Goal: Transaction & Acquisition: Purchase product/service

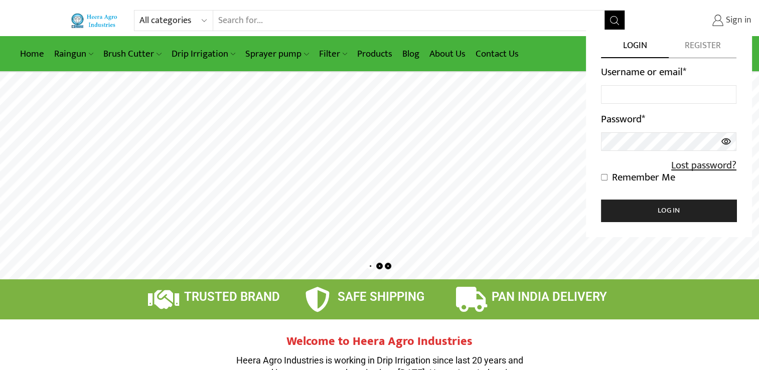
click at [724, 21] on span "Sign in" at bounding box center [737, 20] width 28 height 13
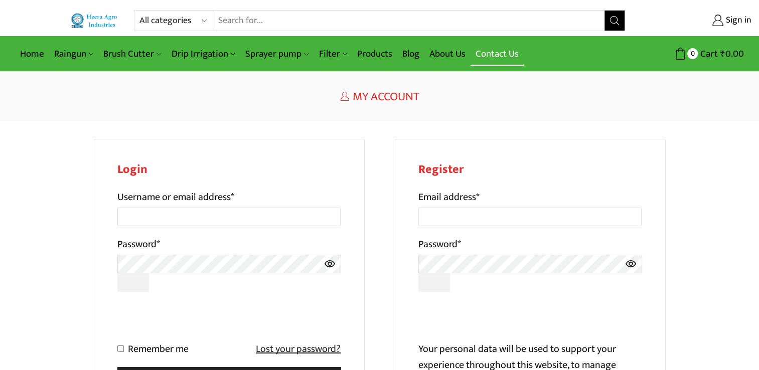
click at [486, 55] on link "Contact Us" at bounding box center [497, 54] width 53 height 24
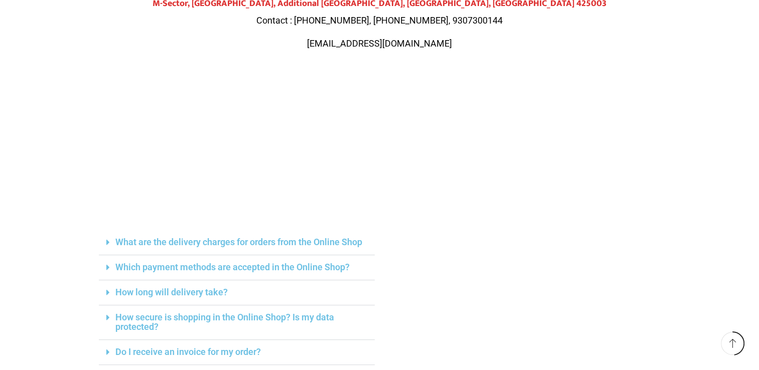
scroll to position [201, 0]
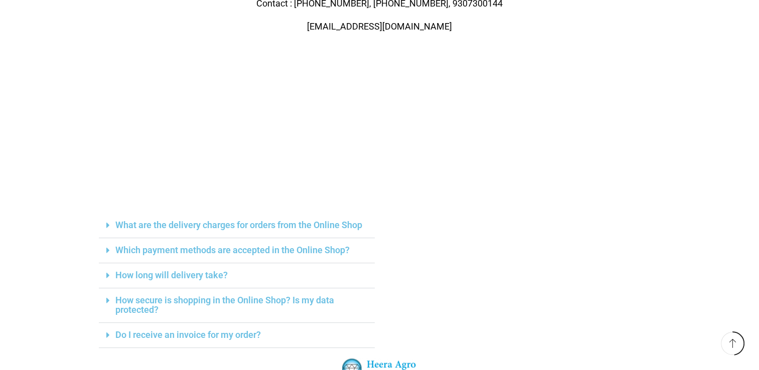
click at [108, 226] on icon at bounding box center [108, 225] width 4 height 9
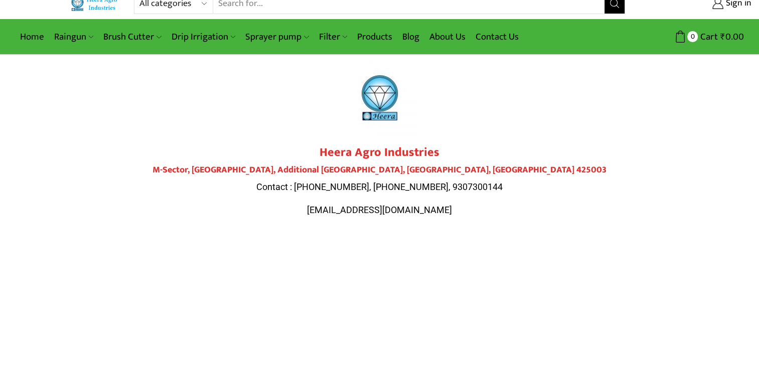
scroll to position [0, 0]
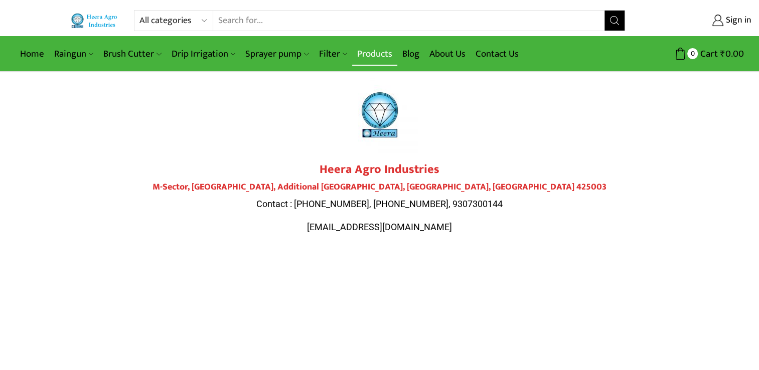
click at [375, 54] on link "Products" at bounding box center [374, 54] width 45 height 24
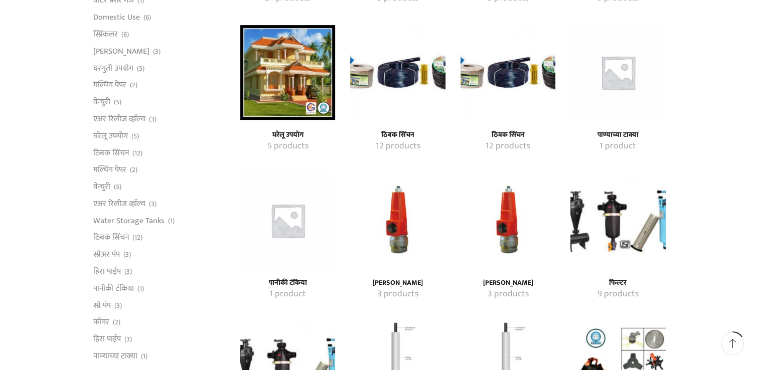
scroll to position [452, 0]
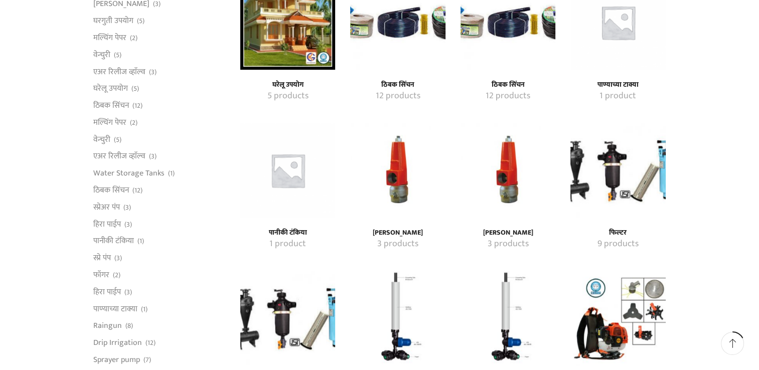
click at [620, 233] on h4 "फिल्टर" at bounding box center [617, 233] width 73 height 9
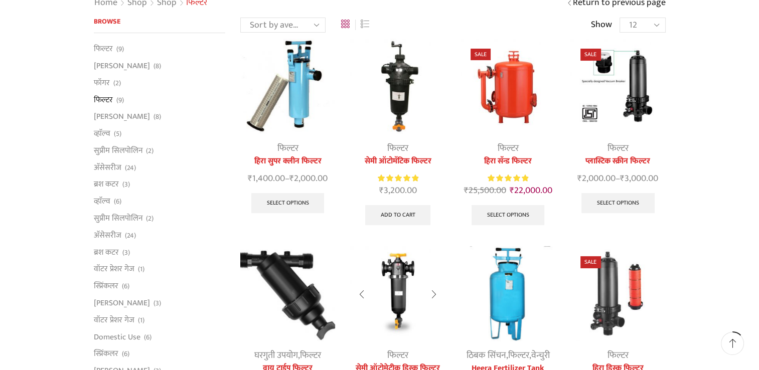
scroll to position [100, 0]
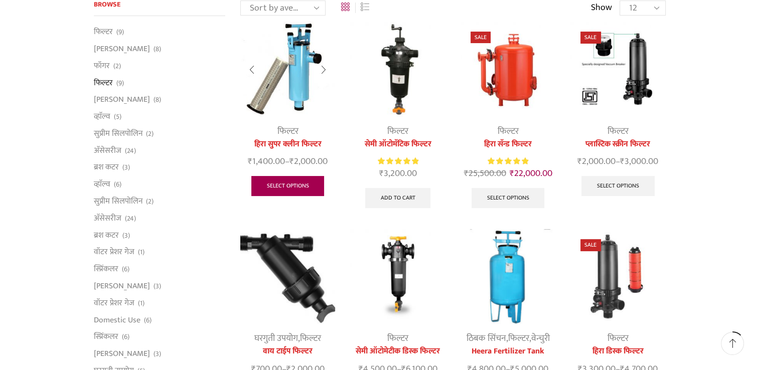
click at [291, 186] on link "Select options" at bounding box center [287, 186] width 73 height 20
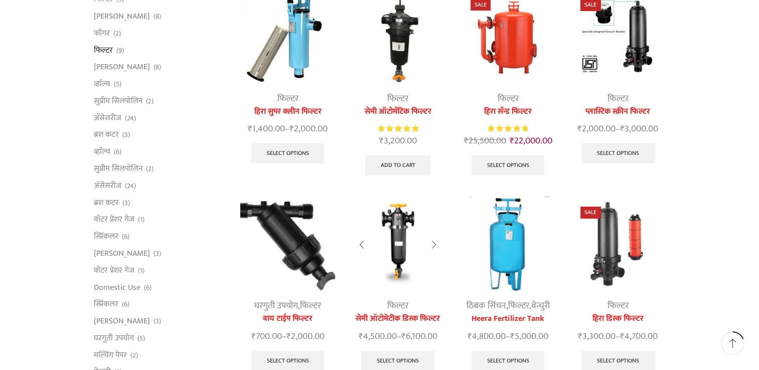
scroll to position [151, 0]
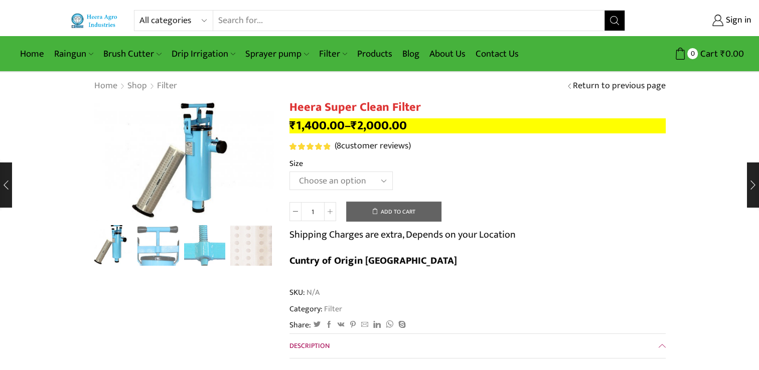
click at [379, 183] on select "Choose an option GI 2" X 15" GI 2.5" X 15" GI 3" X 15" GI 2" X 18" GI 2.5" X 18…" at bounding box center [340, 181] width 103 height 19
click at [362, 183] on select "Choose an option GI 2" X 15" GI 2.5" X 15" GI 3" X 15" GI 2" X 18" GI 2.5" X 18…" at bounding box center [340, 181] width 103 height 19
click at [289, 172] on select "Choose an option GI 2" X 15" GI 2.5" X 15" GI 3" X 15" GI 2" X 18" GI 2.5" X 18…" at bounding box center [340, 181] width 103 height 19
select select "GI 2.5" X 20""
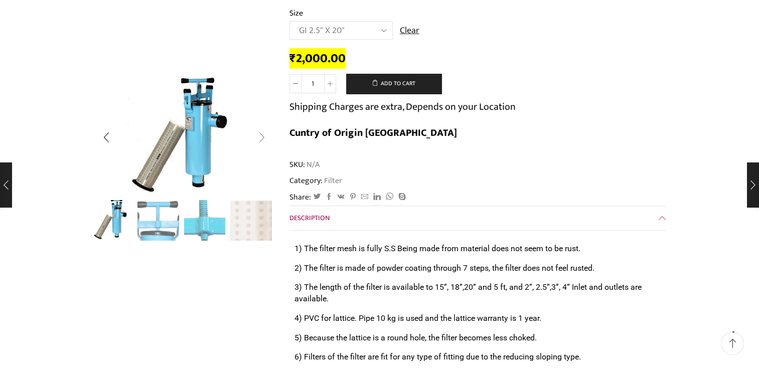
scroll to position [100, 0]
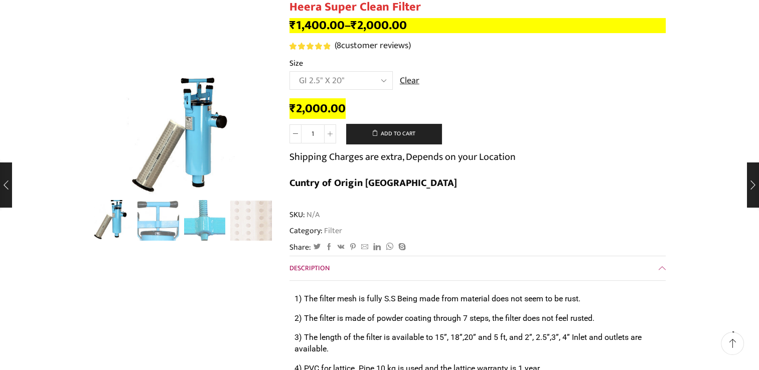
click at [383, 79] on select "Choose an option GI 2" X 15" GI 2.5" X 15" GI 3" X 15" GI 2" X 18" GI 2.5" X 18…" at bounding box center [340, 80] width 103 height 19
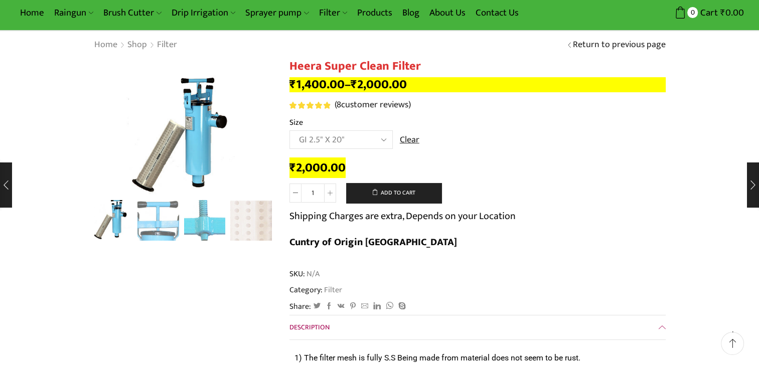
scroll to position [0, 0]
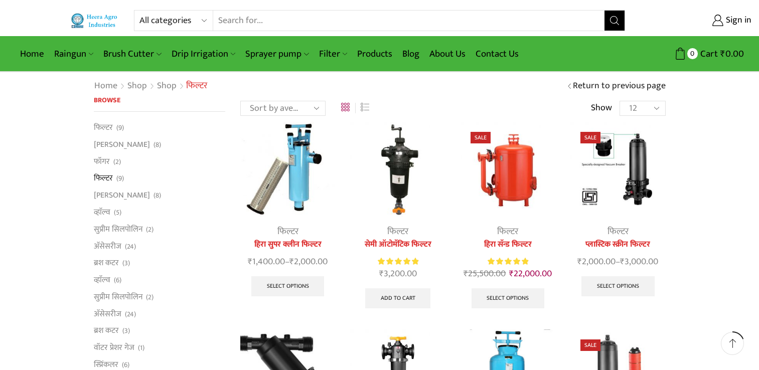
scroll to position [151, 0]
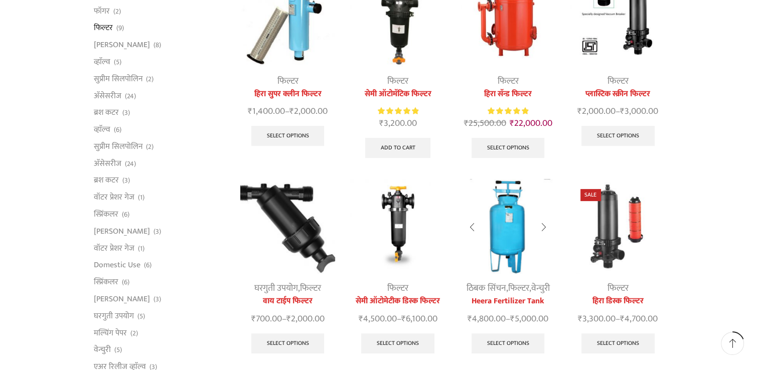
click at [510, 293] on link "फिल्टर" at bounding box center [518, 288] width 21 height 15
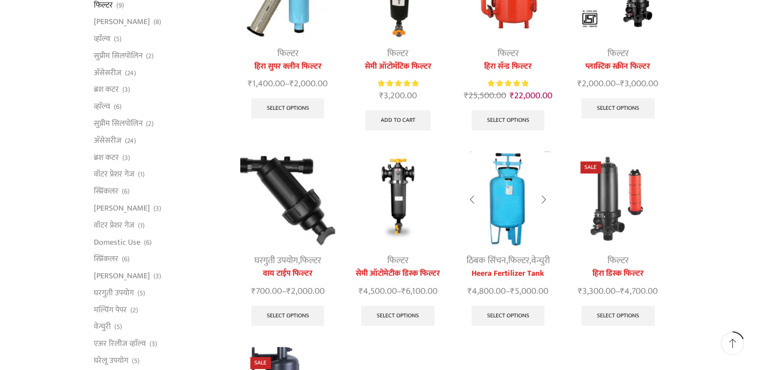
scroll to position [201, 0]
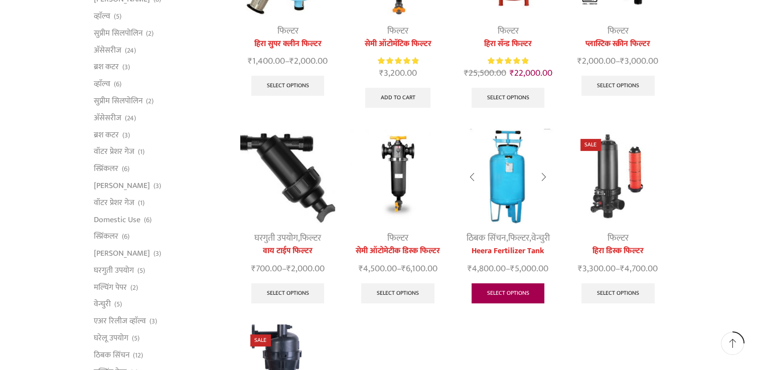
click at [510, 291] on link "Select options" at bounding box center [508, 293] width 73 height 20
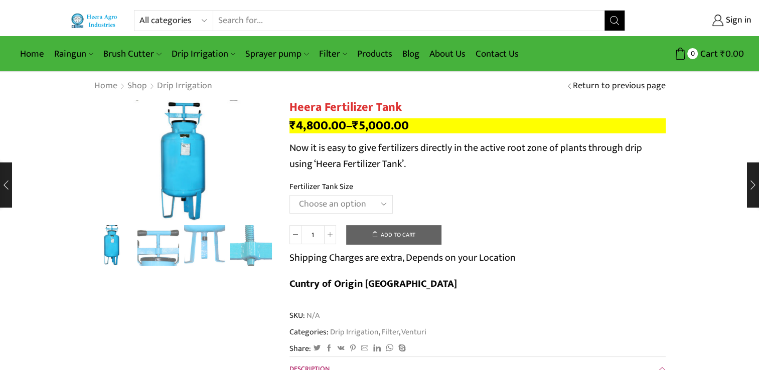
click at [385, 199] on select "Choose an option 90 Litres 120 Litres" at bounding box center [340, 204] width 103 height 19
select select "120 Litres"
click at [289, 195] on select "Choose an option 90 Litres 120 Litres" at bounding box center [340, 204] width 103 height 19
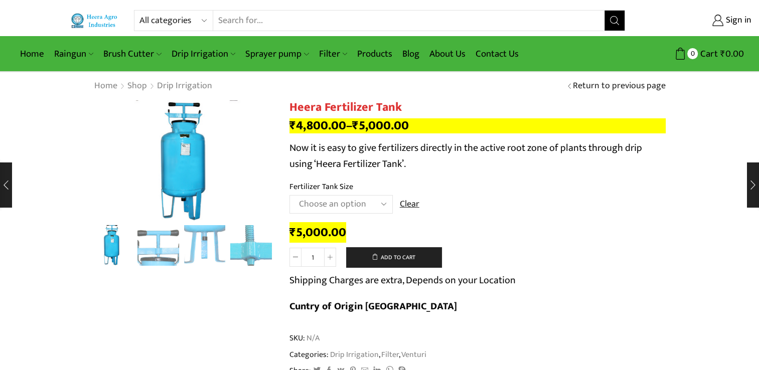
click at [626, 224] on div "₹ 5,000.00 Heera Fertilizer Tank quantity 1 Add to cart Shipping Charges are ex…" at bounding box center [477, 274] width 376 height 102
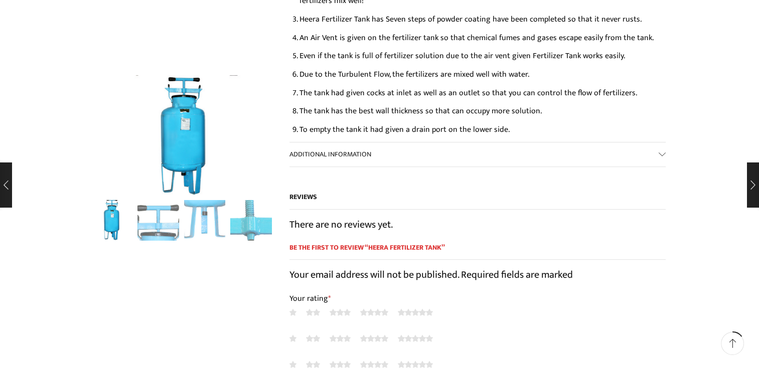
scroll to position [652, 0]
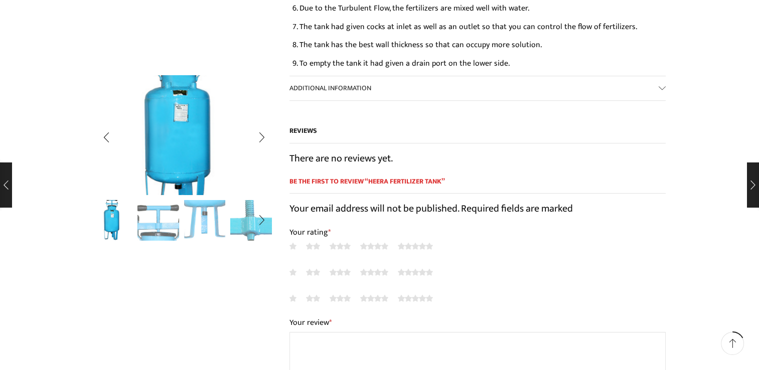
click at [194, 147] on img "1 / 5" at bounding box center [179, 129] width 268 height 178
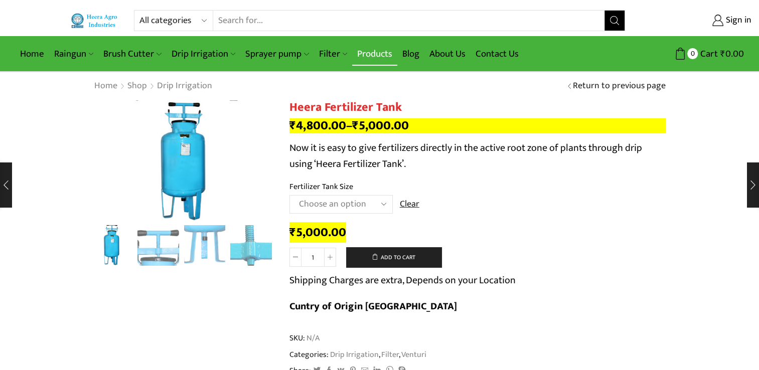
click at [370, 54] on link "Products" at bounding box center [374, 54] width 45 height 24
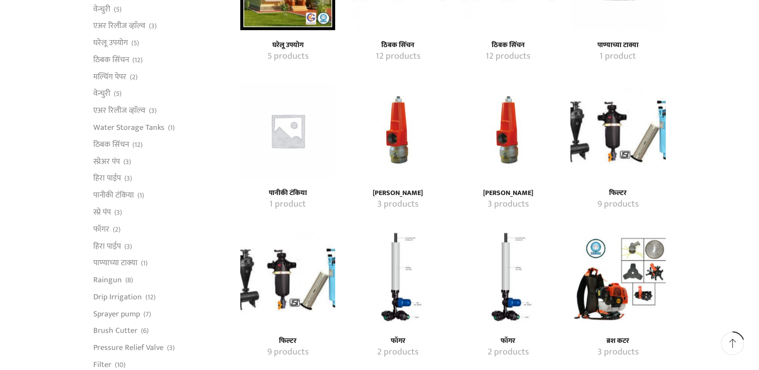
scroll to position [502, 0]
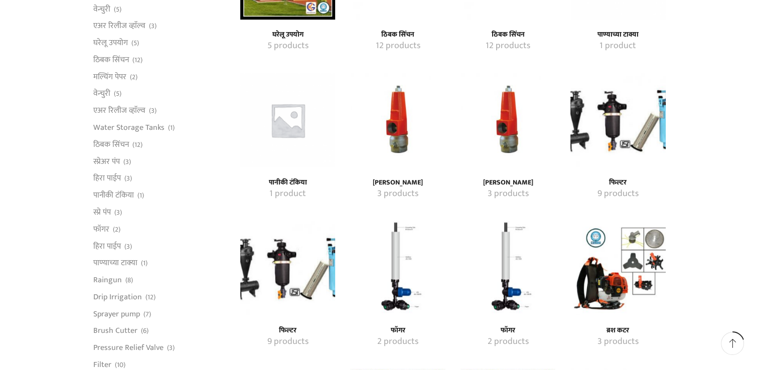
click at [616, 140] on img "Visit product category फिल्टर" at bounding box center [617, 120] width 95 height 95
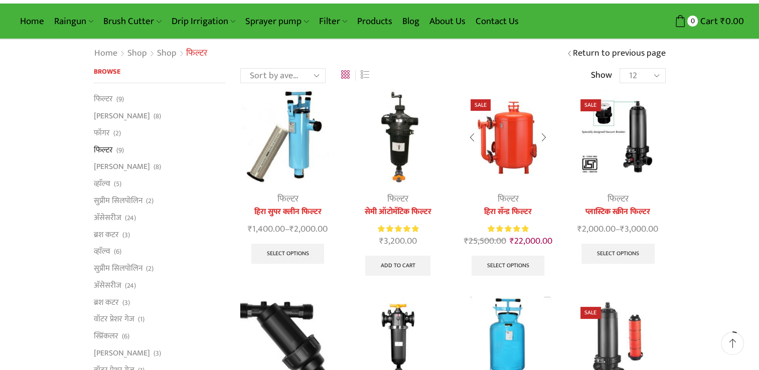
scroll to position [50, 0]
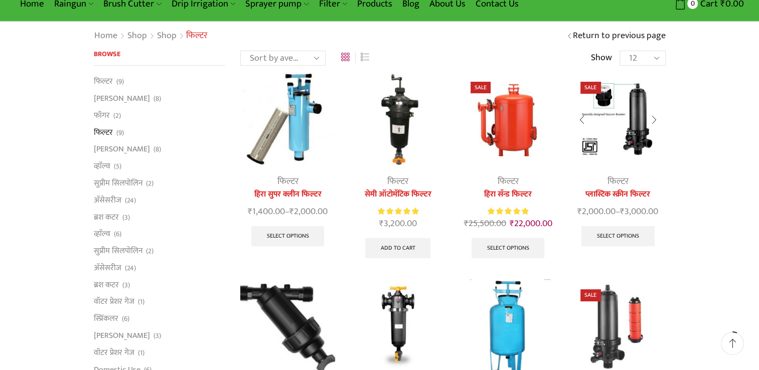
click at [625, 185] on link "फिल्टर" at bounding box center [618, 181] width 21 height 15
click at [641, 125] on img at bounding box center [617, 119] width 95 height 95
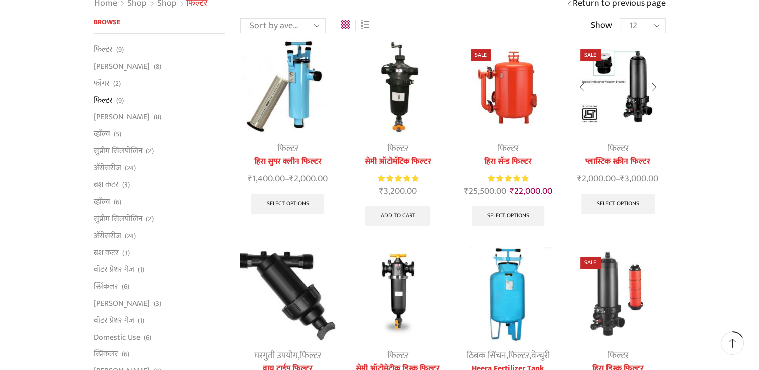
scroll to position [151, 0]
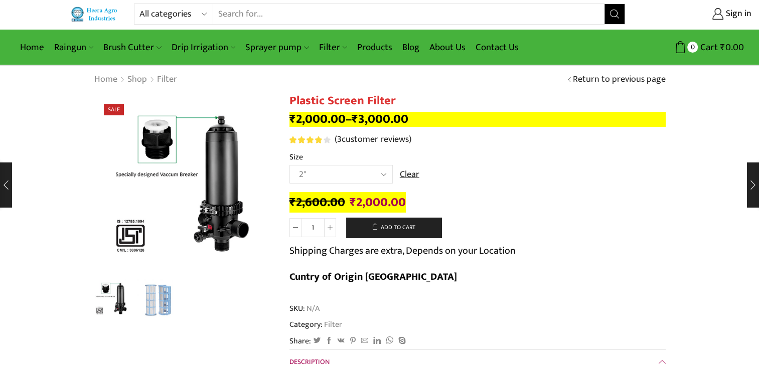
scroll to position [50, 0]
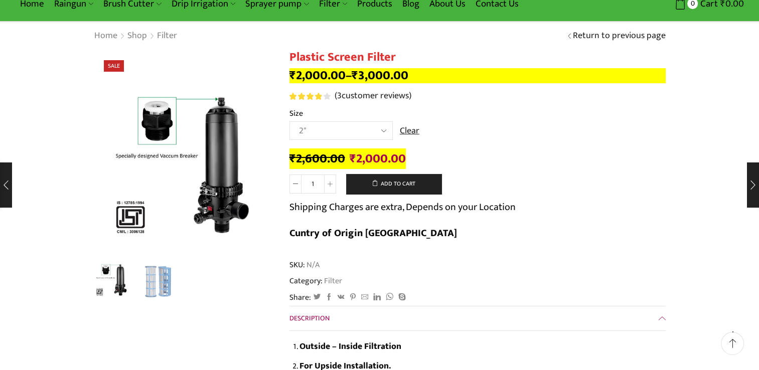
click at [383, 132] on select "Choose an option 2" 2.5" 3" 40M Cube 3" 50M Cube" at bounding box center [340, 130] width 103 height 19
click at [289, 121] on select "Choose an option 2" 2.5" 3" 40M Cube 3" 50M Cube" at bounding box center [340, 130] width 103 height 19
select select "2.5""
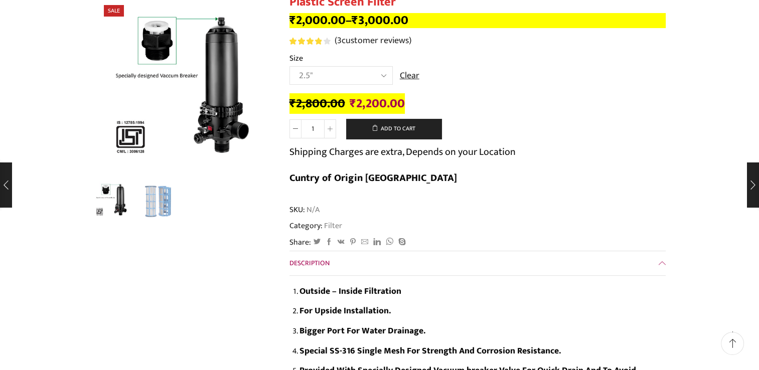
scroll to position [0, 0]
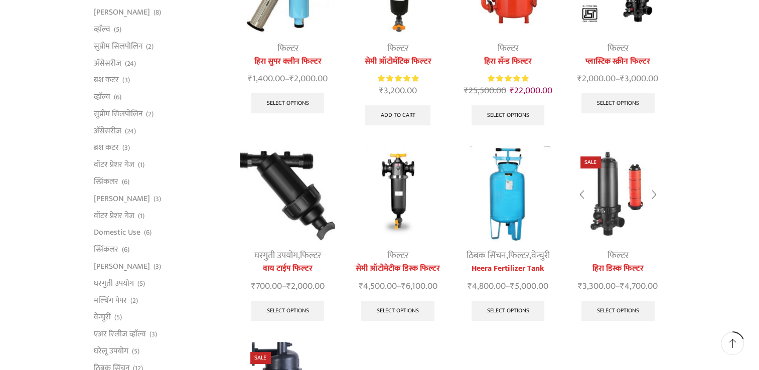
scroll to position [201, 0]
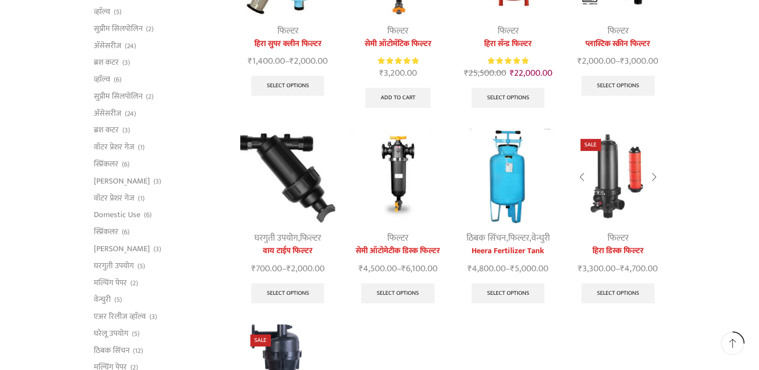
click at [604, 189] on img at bounding box center [617, 176] width 95 height 95
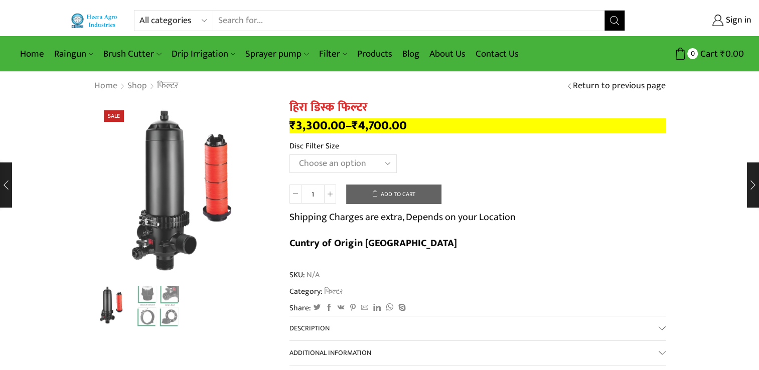
click at [385, 166] on select "Choose an option 2" Disc Filter 2.5" Disc Filter 3" Disc Filter 40m3 3" Disc Fi…" at bounding box center [342, 164] width 107 height 19
click at [289, 155] on select "Choose an option 2" Disc Filter 2.5" Disc Filter 3" Disc Filter 40m3 3" Disc Fi…" at bounding box center [342, 164] width 107 height 19
select select "2-5-disc-filter-mr"
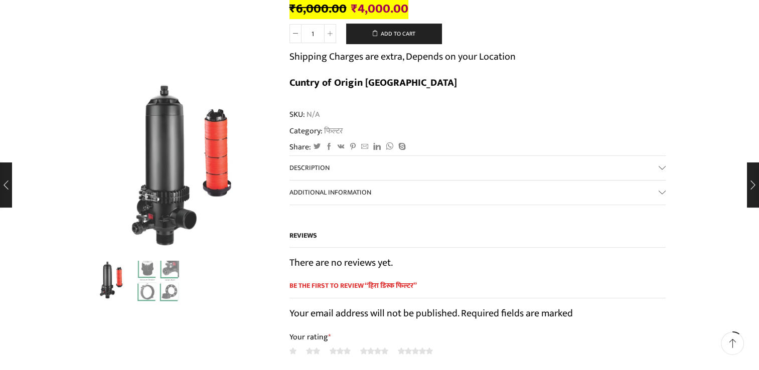
scroll to position [201, 0]
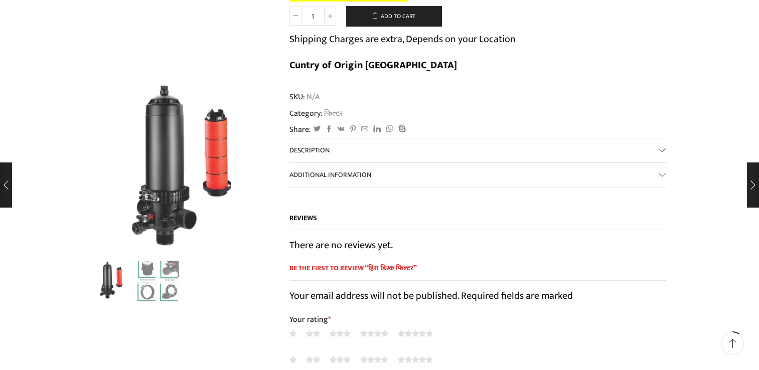
click at [662, 138] on link "Description" at bounding box center [477, 150] width 376 height 24
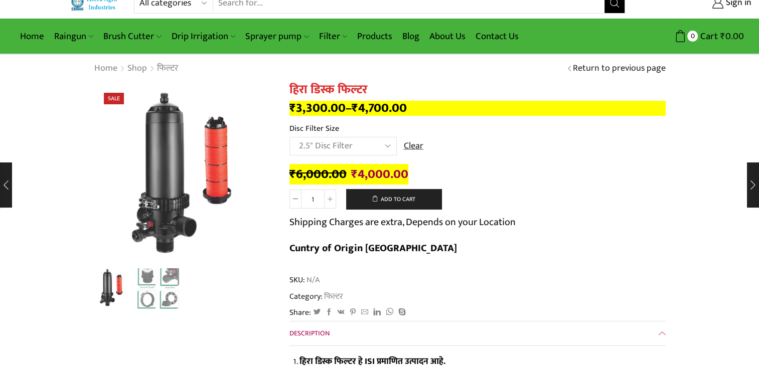
scroll to position [0, 0]
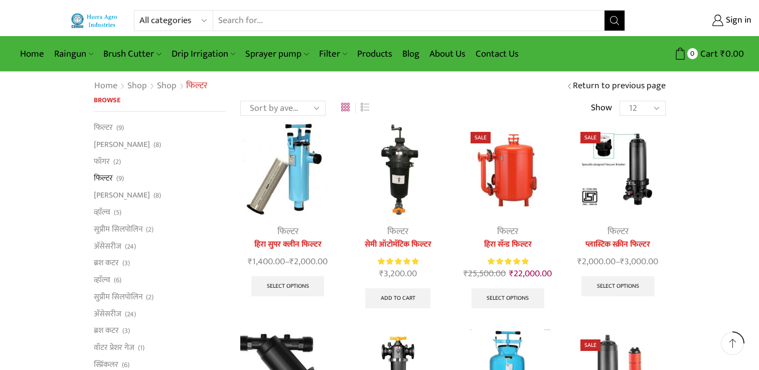
scroll to position [201, 0]
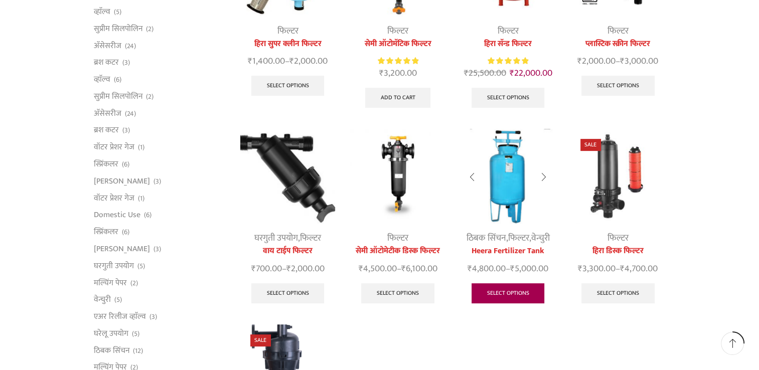
click at [517, 288] on link "Select options" at bounding box center [508, 293] width 73 height 20
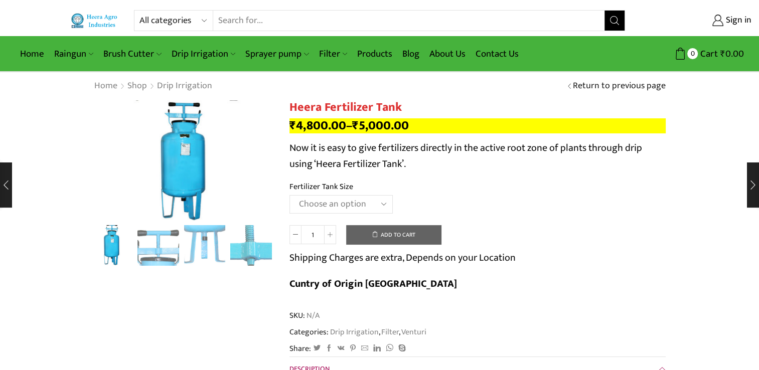
click at [372, 203] on select "Choose an option 90 Litres 120 Litres" at bounding box center [340, 204] width 103 height 19
select select "120 Litres"
click at [289, 195] on select "Choose an option 90 Litres 120 Litres" at bounding box center [340, 204] width 103 height 19
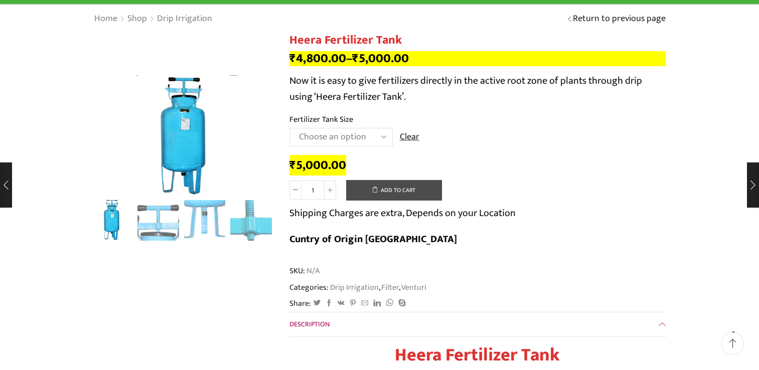
scroll to position [50, 0]
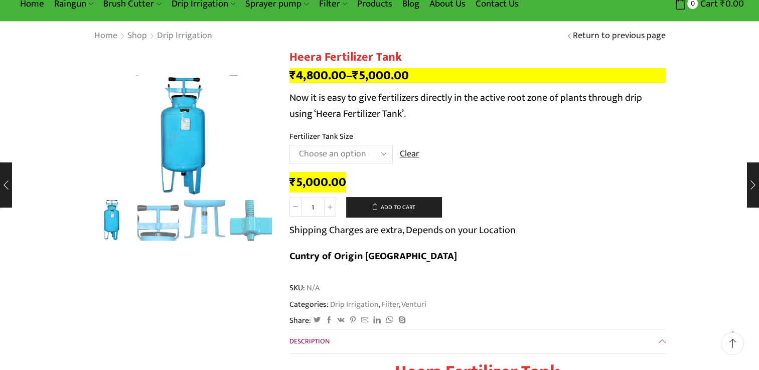
click at [542, 171] on td "Choose an option 90 Litres 120 Litres Clear" at bounding box center [477, 159] width 376 height 28
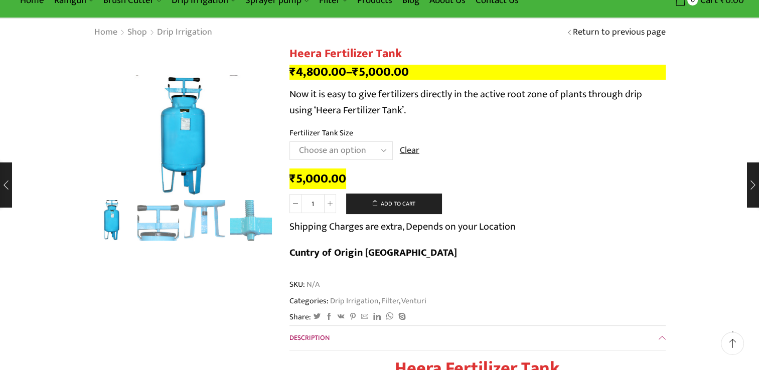
scroll to position [0, 0]
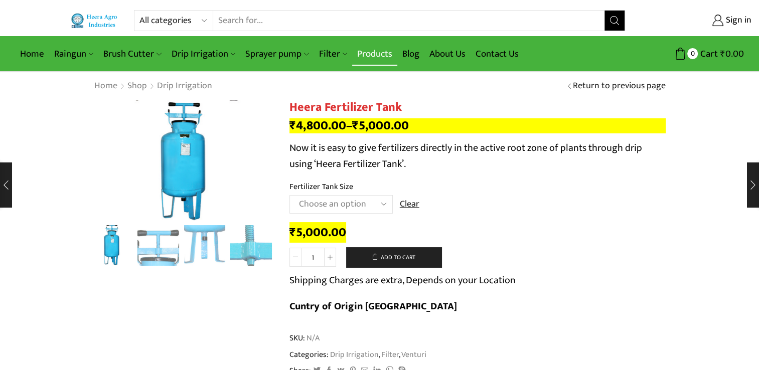
click at [371, 53] on link "Products" at bounding box center [374, 54] width 45 height 24
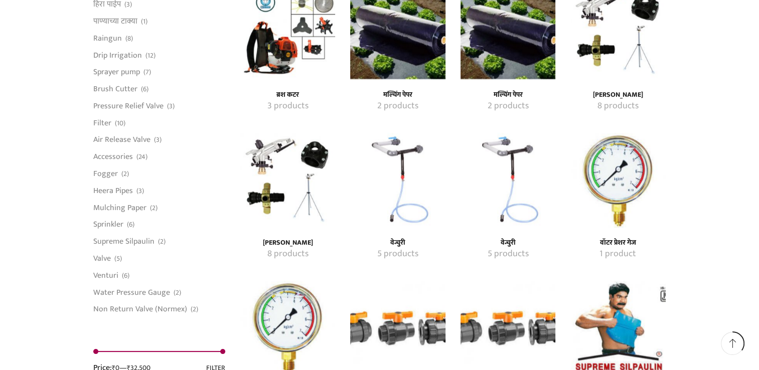
scroll to position [903, 0]
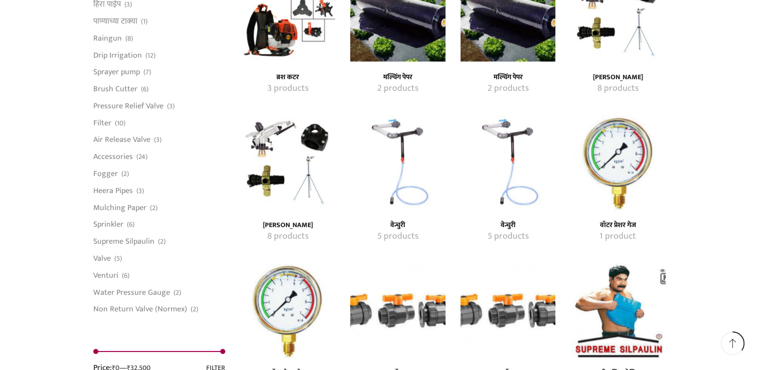
click at [396, 221] on h4 "वेन्चुरी" at bounding box center [397, 225] width 73 height 9
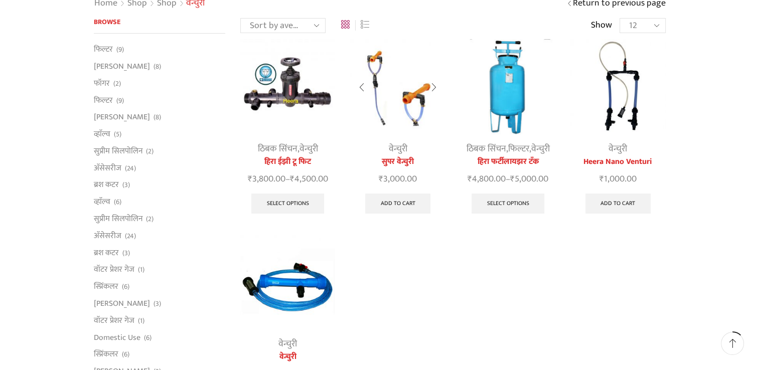
scroll to position [100, 0]
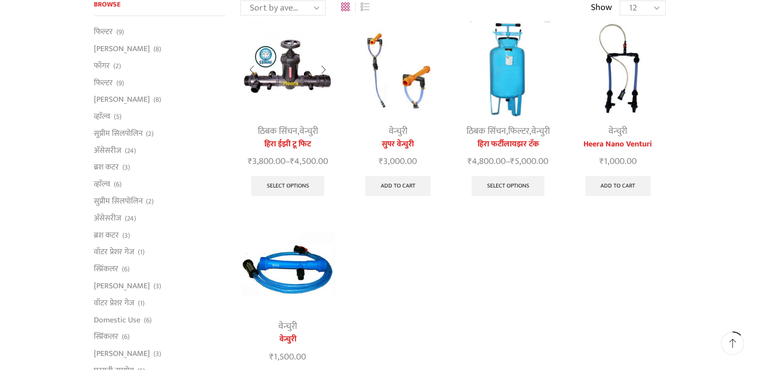
click at [289, 130] on link "ठिबक सिंचन" at bounding box center [278, 131] width 40 height 15
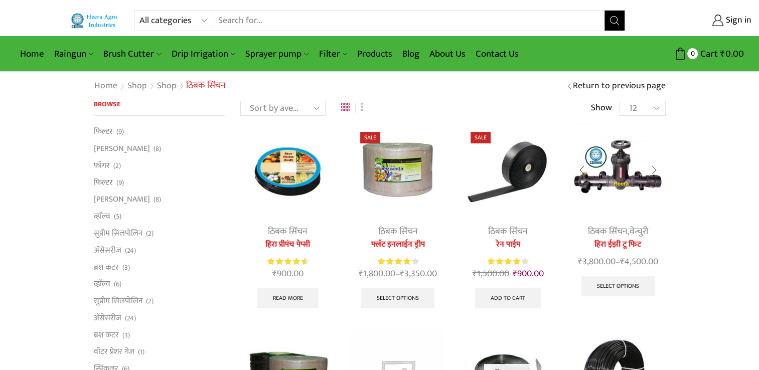
click at [608, 234] on link "ठिबक सिंचन" at bounding box center [608, 231] width 40 height 15
click at [614, 182] on img at bounding box center [617, 169] width 95 height 95
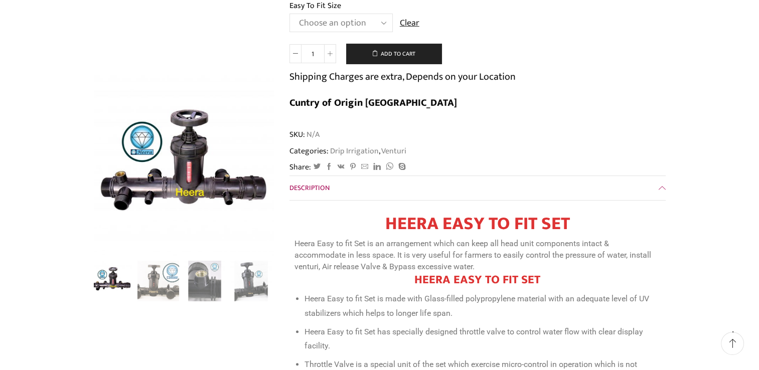
scroll to position [100, 0]
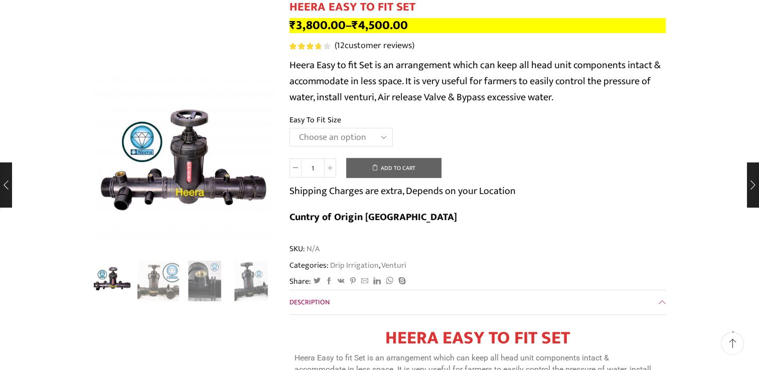
click at [370, 143] on select "Choose an option 2" Easy To Fit 2.5" Easy To Fit 3" Easy To Fit" at bounding box center [340, 137] width 103 height 19
click at [289, 128] on select "Choose an option 2" Easy To Fit 2.5" Easy To Fit 3" Easy To Fit" at bounding box center [340, 137] width 103 height 19
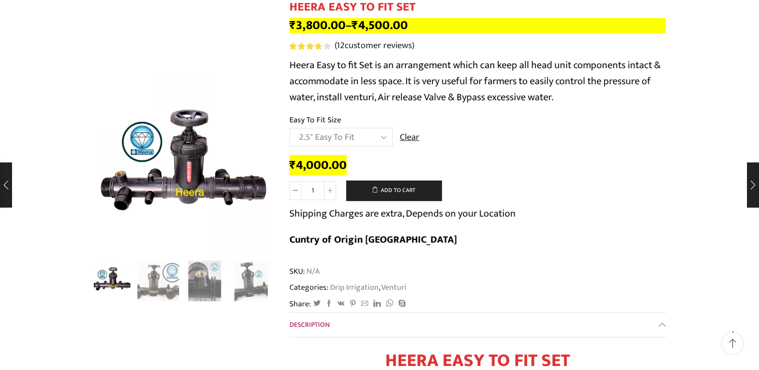
click at [348, 139] on select "Choose an option 2" Easy To Fit 2.5" Easy To Fit 3" Easy To Fit" at bounding box center [340, 137] width 103 height 19
click at [289, 128] on select "Choose an option 2" Easy To Fit 2.5" Easy To Fit 3" Easy To Fit" at bounding box center [340, 137] width 103 height 19
click at [356, 138] on select "Choose an option 2" Easy To Fit 2.5" Easy To Fit 3" Easy To Fit" at bounding box center [340, 137] width 103 height 19
click at [289, 128] on select "Choose an option 2" Easy To Fit 2.5" Easy To Fit 3" Easy To Fit" at bounding box center [340, 137] width 103 height 19
select select "2.5" Easy To Fit"
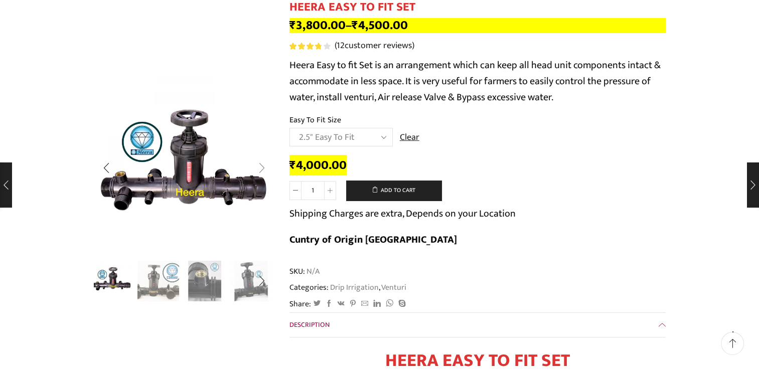
click at [263, 169] on div "Next slide" at bounding box center [261, 168] width 25 height 25
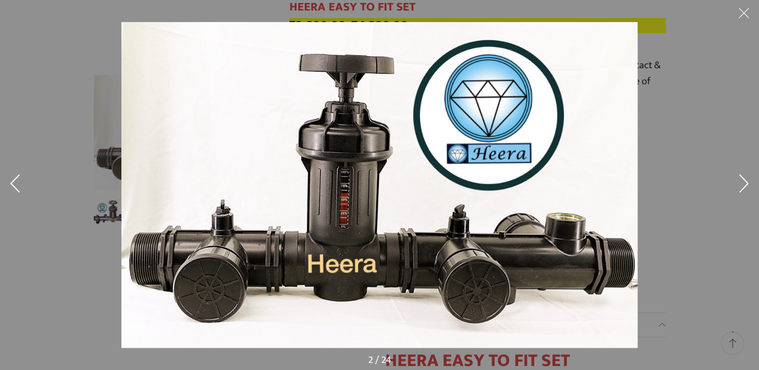
click at [740, 187] on button at bounding box center [744, 185] width 30 height 50
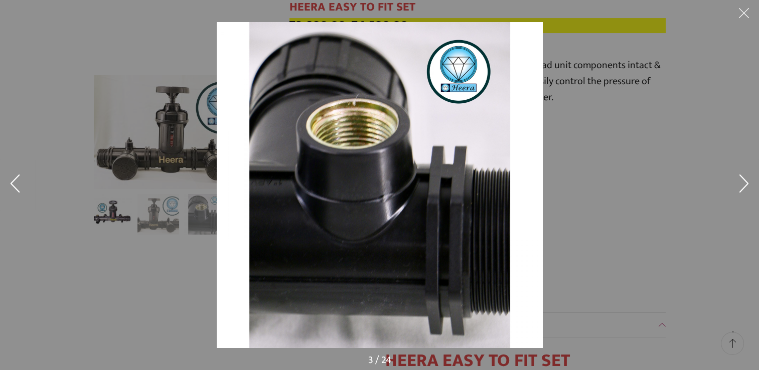
click at [743, 188] on button at bounding box center [744, 185] width 30 height 50
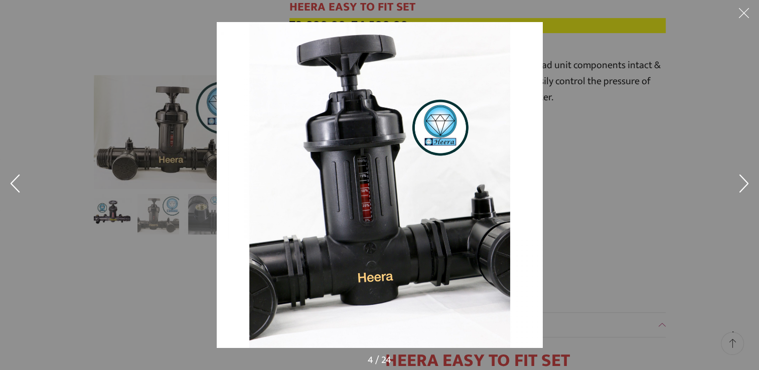
click at [737, 189] on button at bounding box center [744, 185] width 30 height 50
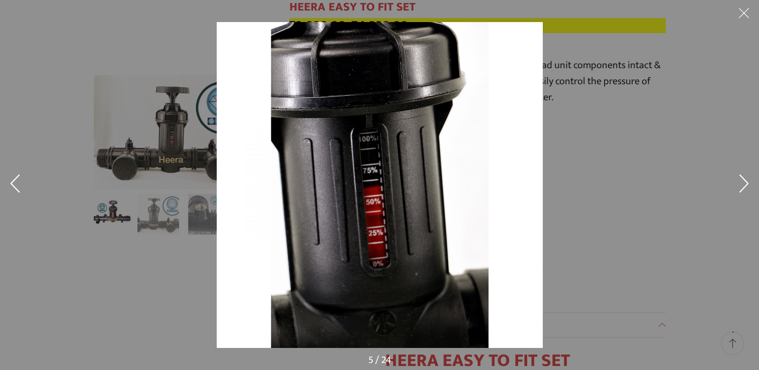
click at [18, 178] on button at bounding box center [15, 185] width 30 height 50
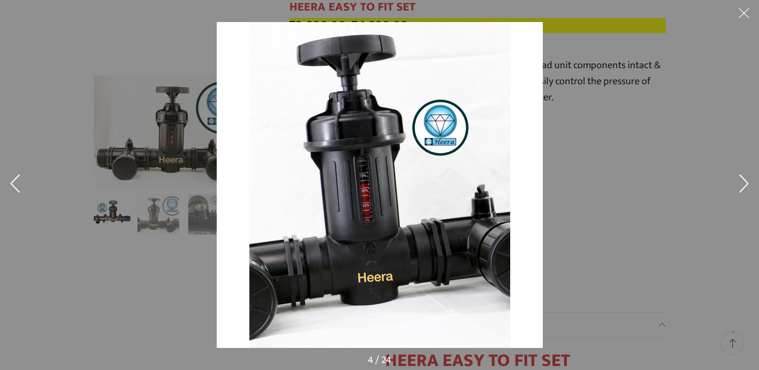
click at [18, 178] on button at bounding box center [15, 185] width 30 height 50
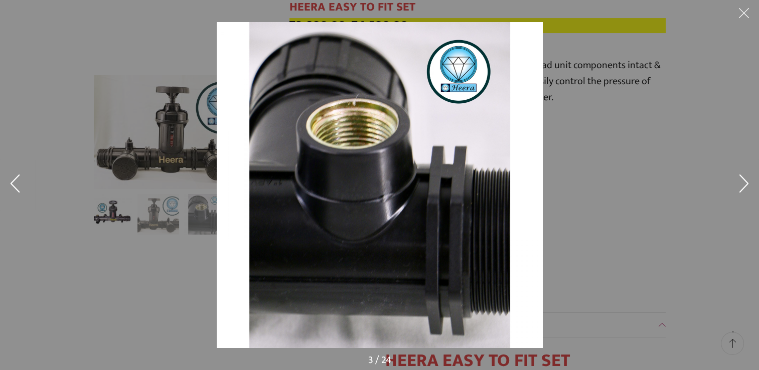
click at [742, 190] on button at bounding box center [744, 185] width 30 height 50
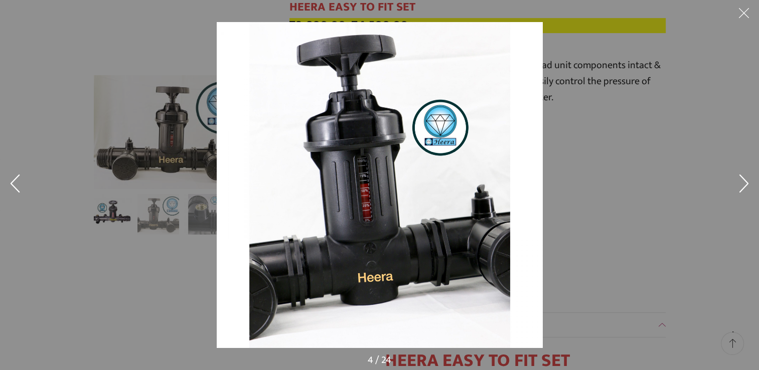
click at [738, 190] on button at bounding box center [744, 185] width 30 height 50
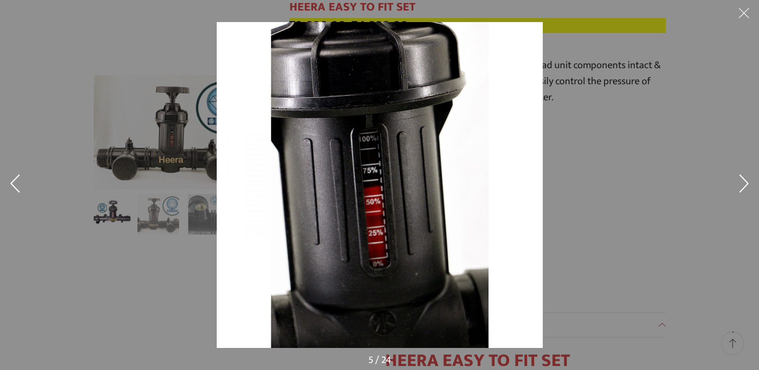
click at [738, 190] on button at bounding box center [744, 185] width 30 height 50
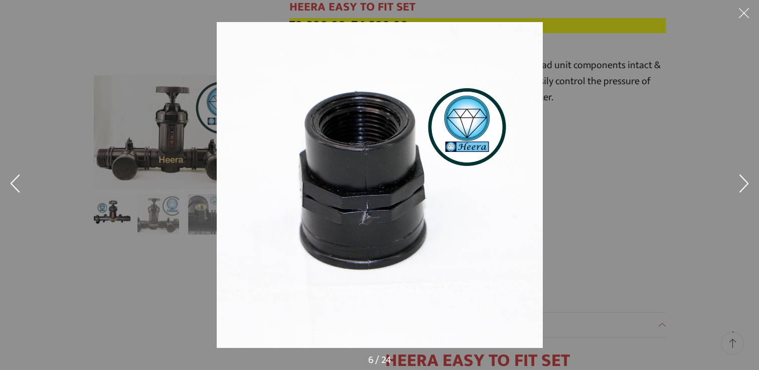
click at [739, 189] on button at bounding box center [744, 185] width 30 height 50
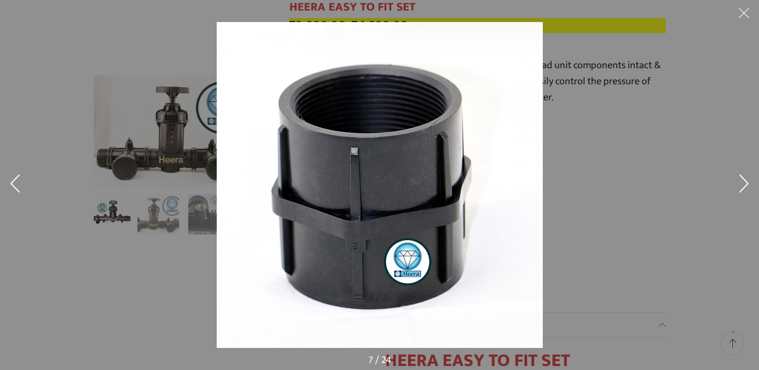
click at [734, 184] on button at bounding box center [744, 185] width 30 height 50
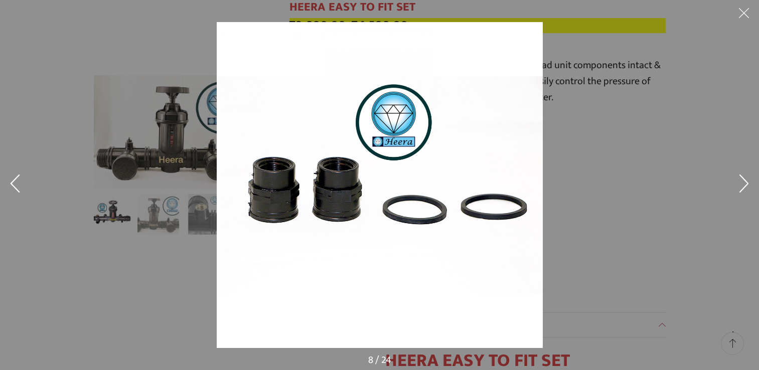
click at [734, 184] on button at bounding box center [744, 185] width 30 height 50
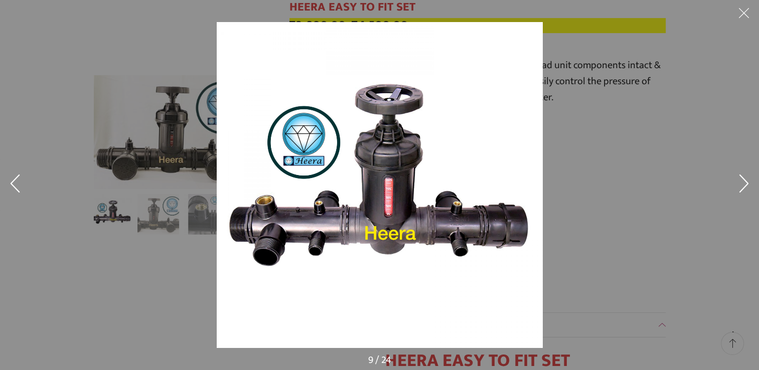
click at [734, 184] on button at bounding box center [744, 185] width 30 height 50
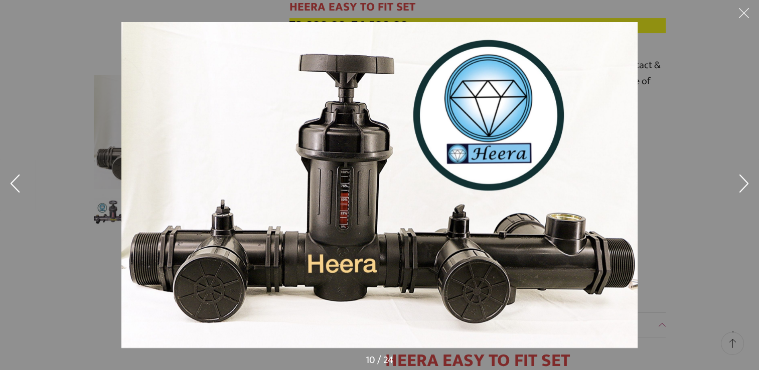
click at [734, 184] on button at bounding box center [744, 185] width 30 height 50
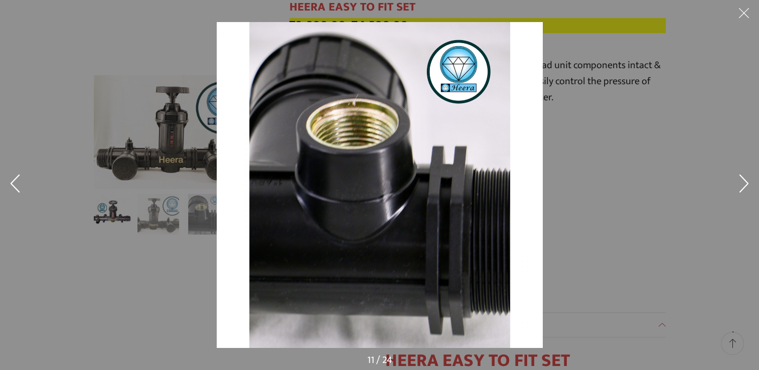
click at [734, 184] on button at bounding box center [744, 185] width 30 height 50
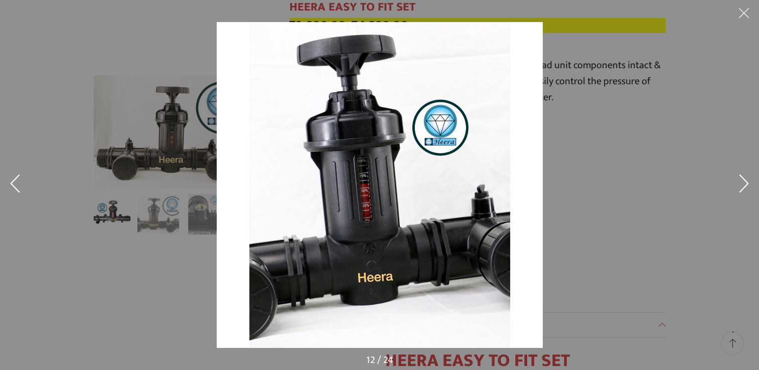
click at [734, 184] on button at bounding box center [744, 185] width 30 height 50
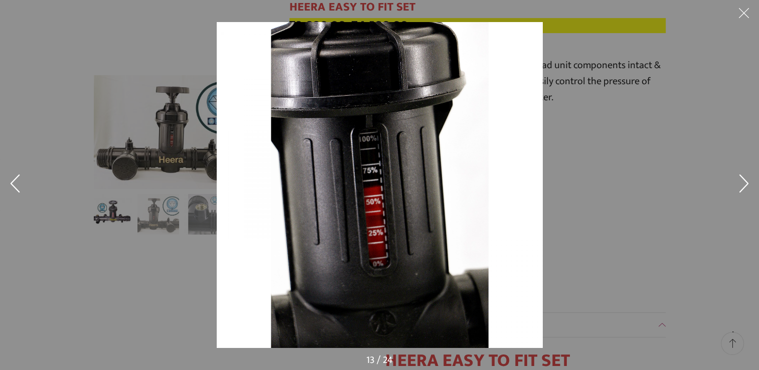
click at [734, 184] on button at bounding box center [744, 185] width 30 height 50
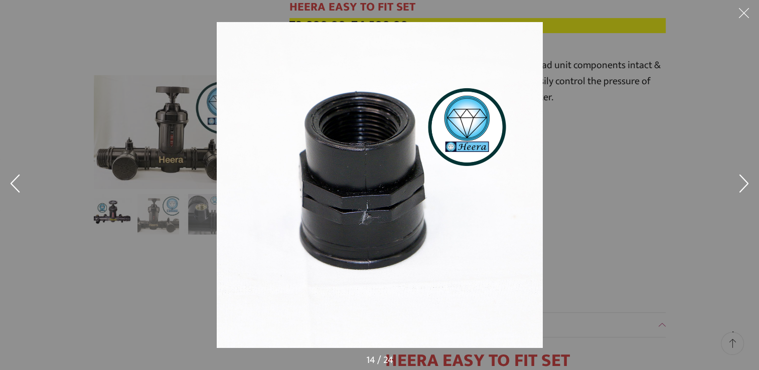
click at [734, 184] on button at bounding box center [744, 185] width 30 height 50
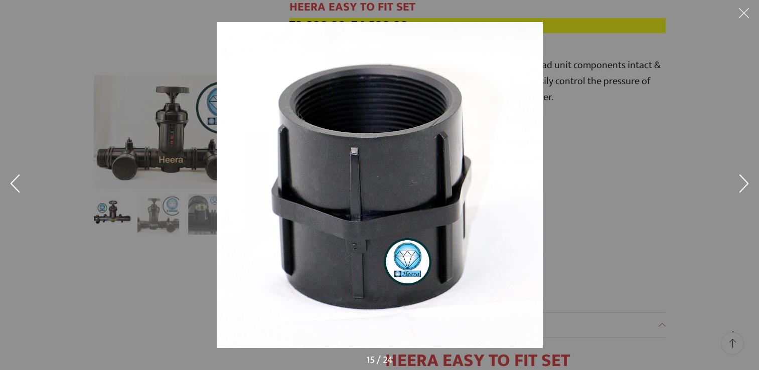
click at [734, 184] on button at bounding box center [744, 185] width 30 height 50
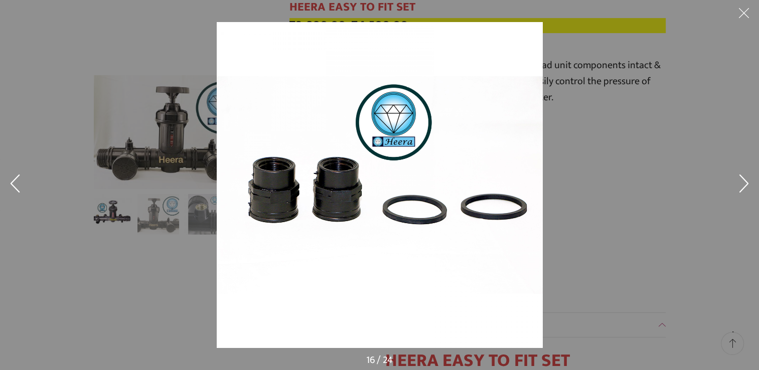
click at [734, 184] on button at bounding box center [744, 185] width 30 height 50
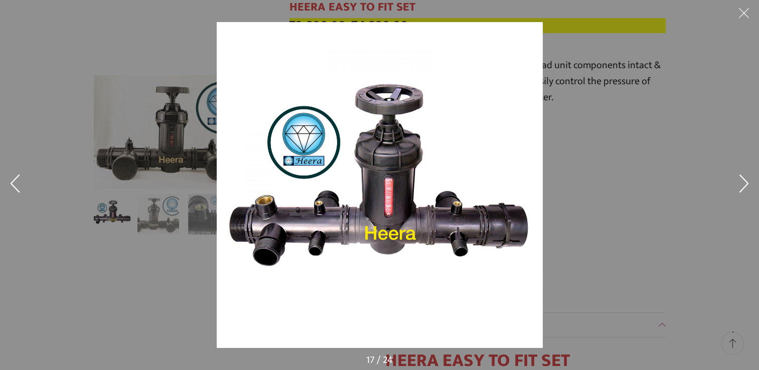
click at [734, 184] on button at bounding box center [744, 185] width 30 height 50
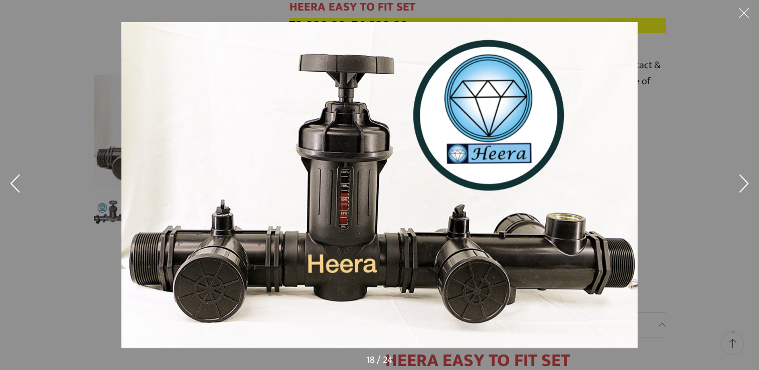
click at [734, 184] on button at bounding box center [744, 185] width 30 height 50
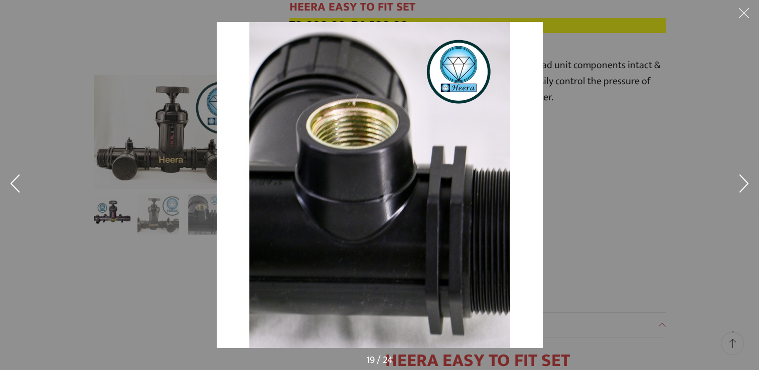
click at [741, 15] on button at bounding box center [744, 15] width 30 height 30
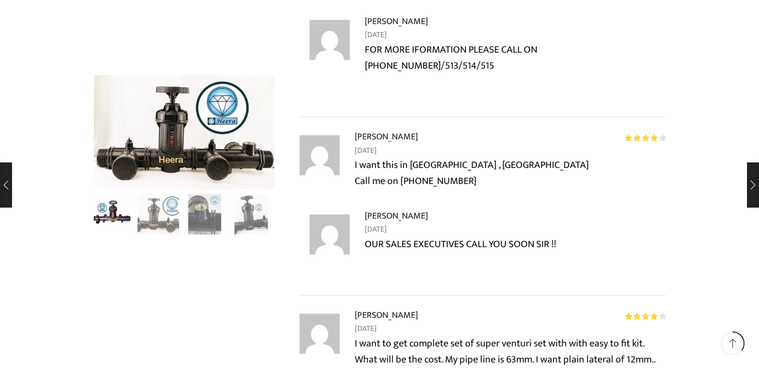
scroll to position [2559, 0]
click at [108, 137] on div "Previous slide" at bounding box center [106, 134] width 25 height 25
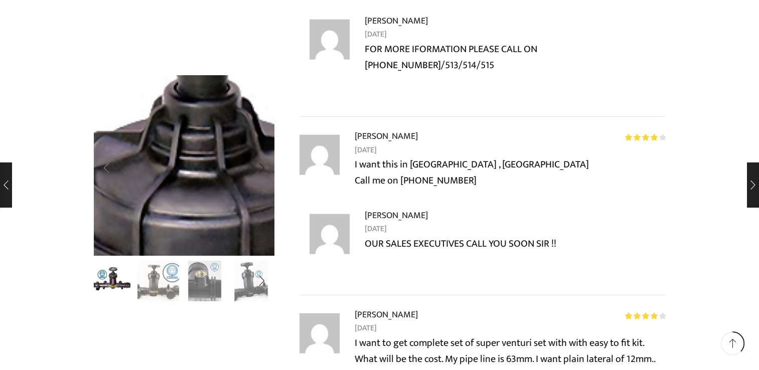
click at [108, 137] on img "1 / 8" at bounding box center [166, 340] width 1284 height 1284
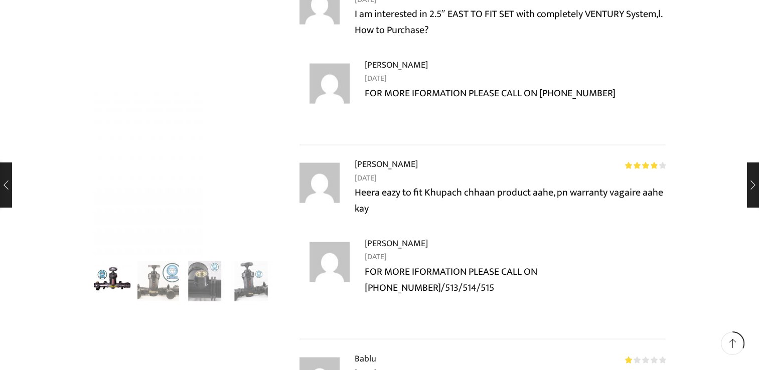
scroll to position [2157, 0]
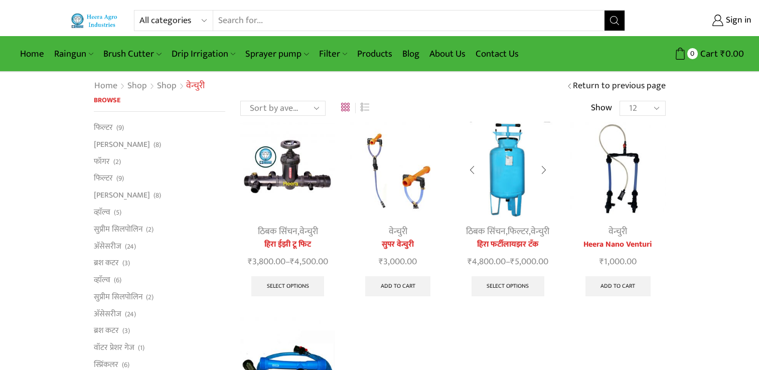
scroll to position [100, 0]
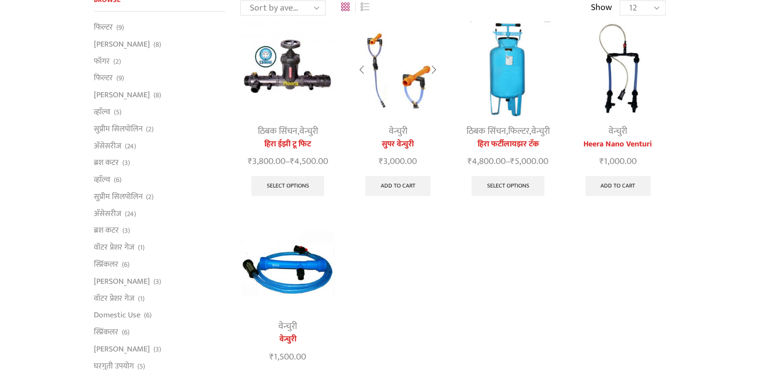
click at [392, 135] on link "वेन्चुरी" at bounding box center [398, 131] width 19 height 15
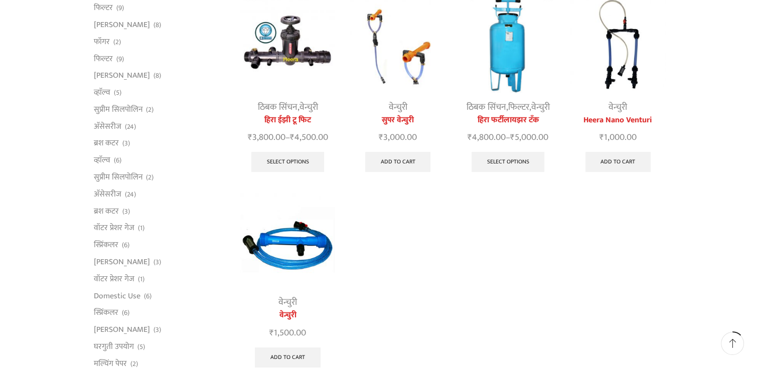
scroll to position [100, 0]
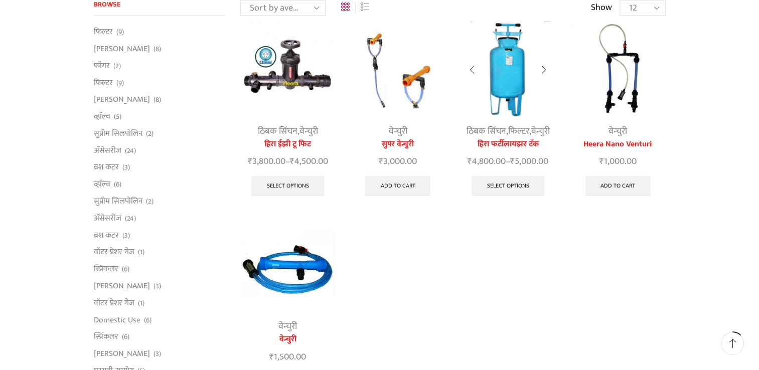
click at [504, 133] on link "ठिबक सिंचन" at bounding box center [486, 131] width 40 height 15
click at [506, 186] on link "Select options" at bounding box center [508, 186] width 73 height 20
click at [498, 65] on img at bounding box center [508, 69] width 95 height 95
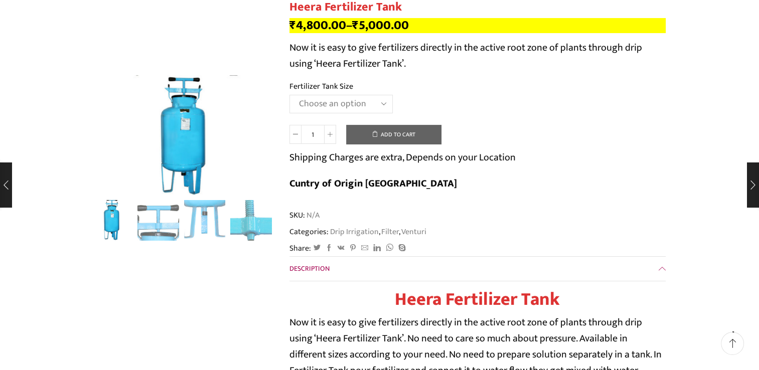
scroll to position [50, 0]
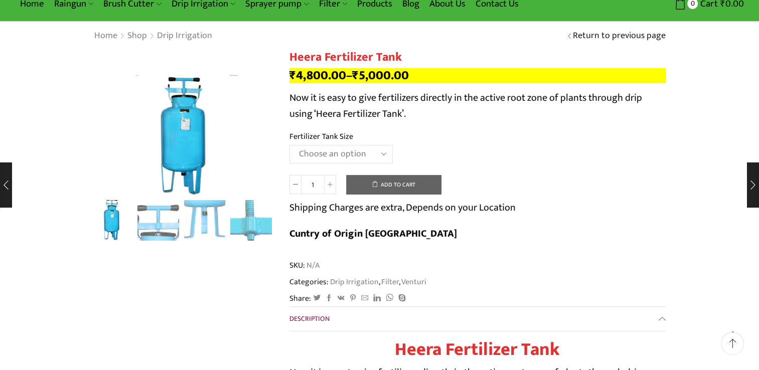
click at [363, 158] on select "Choose an option 90 Litres 120 Litres" at bounding box center [340, 154] width 103 height 19
select select "120 Litres"
click at [289, 145] on select "Choose an option 90 Litres 120 Litres" at bounding box center [340, 154] width 103 height 19
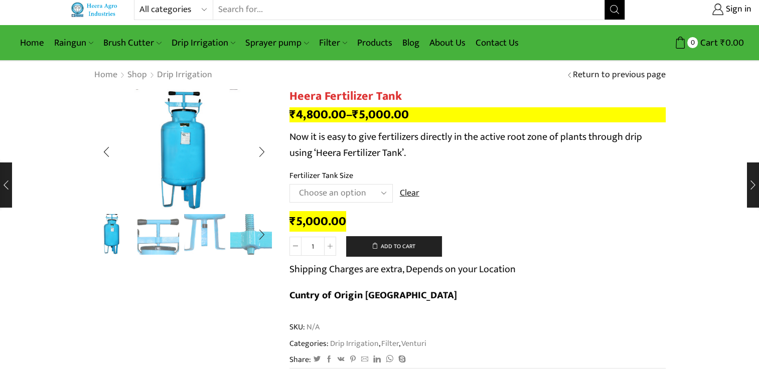
scroll to position [0, 0]
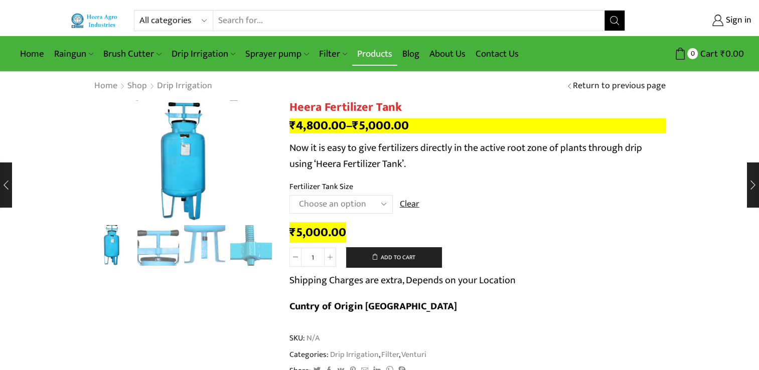
click at [369, 50] on link "Products" at bounding box center [374, 54] width 45 height 24
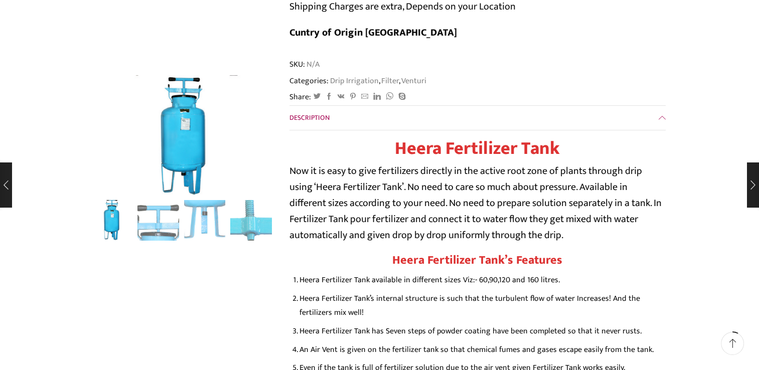
scroll to position [301, 0]
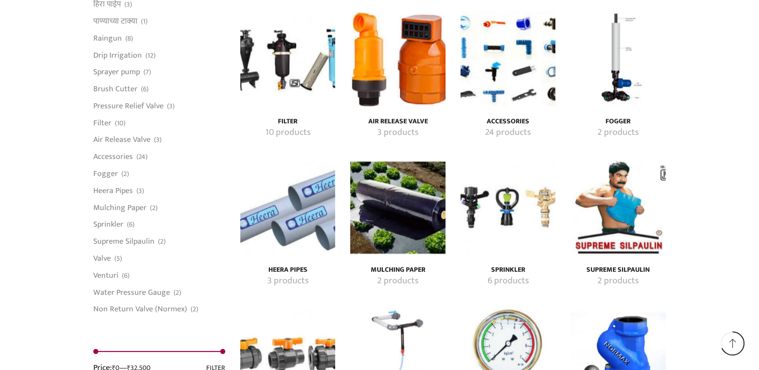
scroll to position [1756, 0]
click at [390, 265] on h4 "Mulching Paper" at bounding box center [397, 269] width 73 height 9
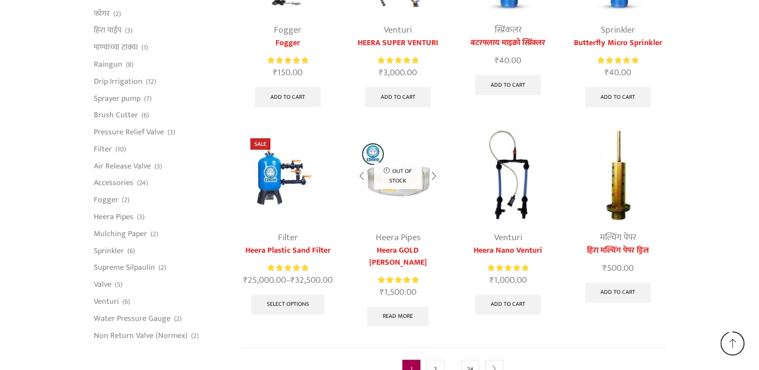
scroll to position [2588, 0]
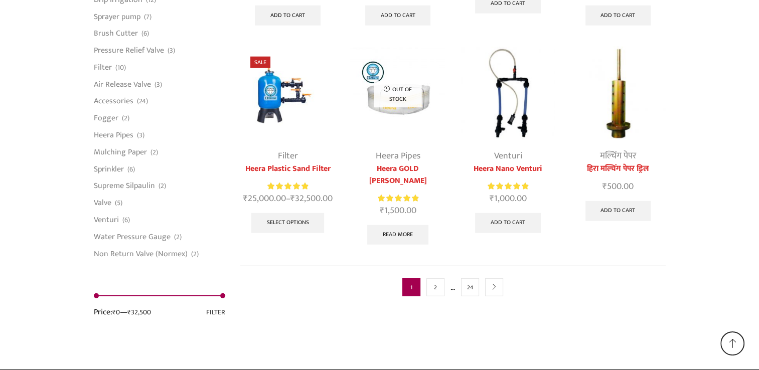
click at [282, 155] on link "Filter" at bounding box center [288, 155] width 20 height 15
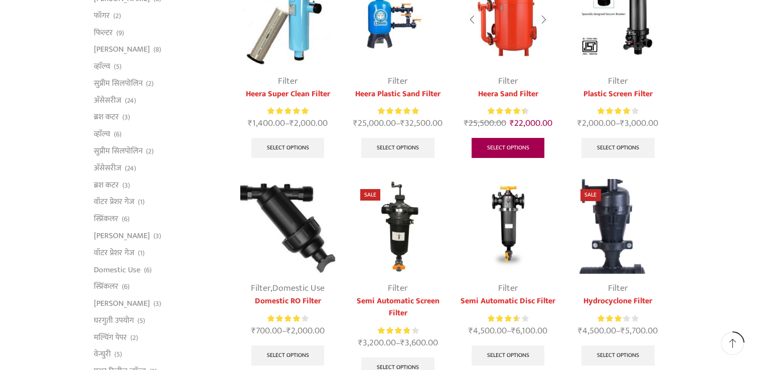
scroll to position [201, 0]
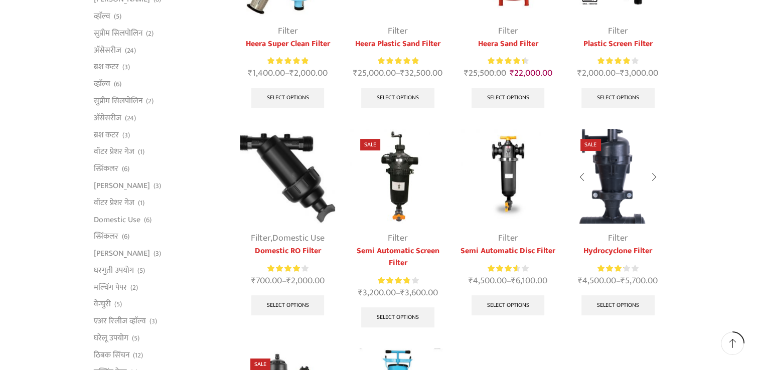
click at [614, 192] on img at bounding box center [617, 176] width 95 height 95
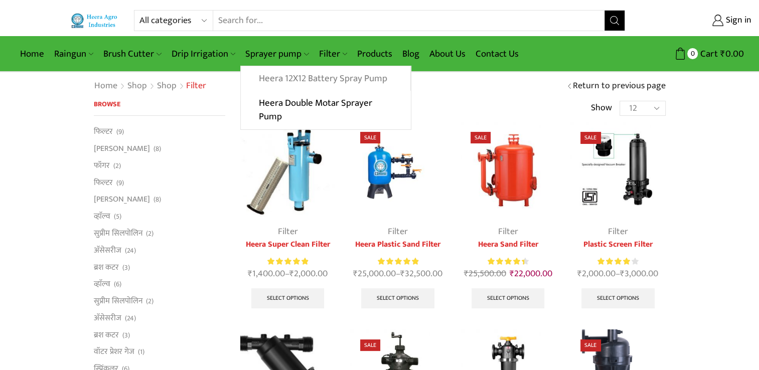
click at [299, 79] on link "Heera 12X12 Battery Spray Pump" at bounding box center [325, 78] width 169 height 25
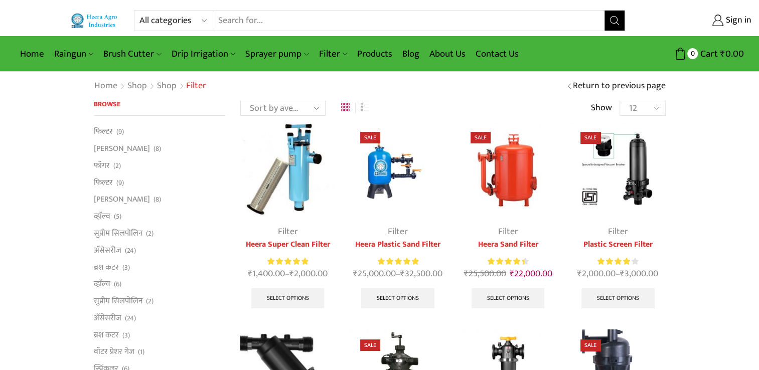
click at [385, 164] on img at bounding box center [397, 169] width 95 height 95
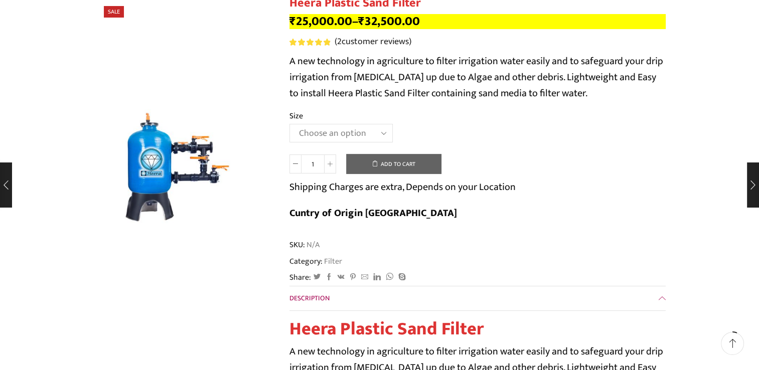
scroll to position [100, 0]
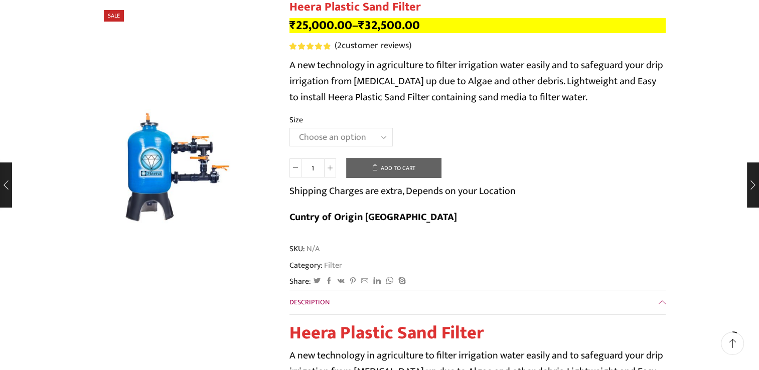
click at [376, 135] on select "Choose an option 2.5’’x 30 m3 2’’ x 20 m3 3.0’’x 40 m3 3.0’’x 50 m3" at bounding box center [340, 137] width 103 height 19
click at [289, 128] on select "Choose an option 2.5’’x 30 m3 2’’ x 20 m3 3.0’’x 40 m3 3.0’’x 50 m3" at bounding box center [340, 137] width 103 height 19
select select "2-5x-30-m3"
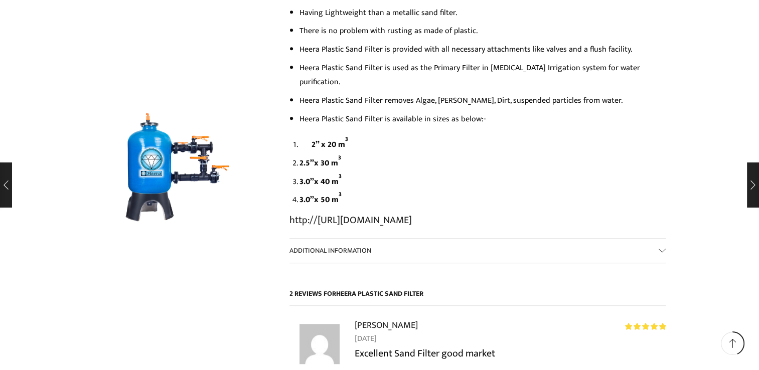
scroll to position [702, 0]
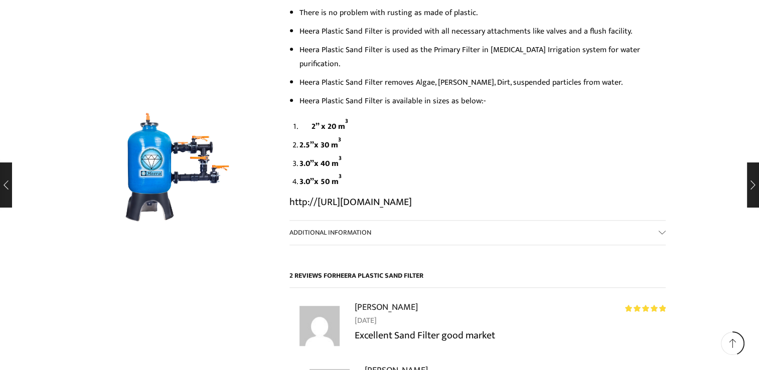
click at [412, 194] on link "http://https://youtu.be/xZyo7U4aFFA" at bounding box center [350, 202] width 122 height 17
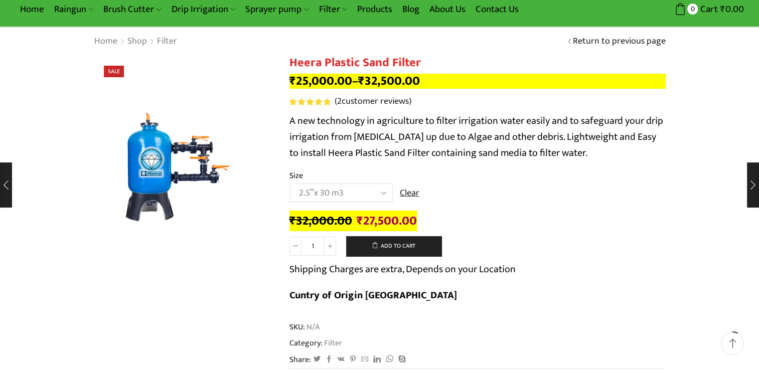
scroll to position [0, 0]
